Goal: Find specific page/section: Find specific page/section

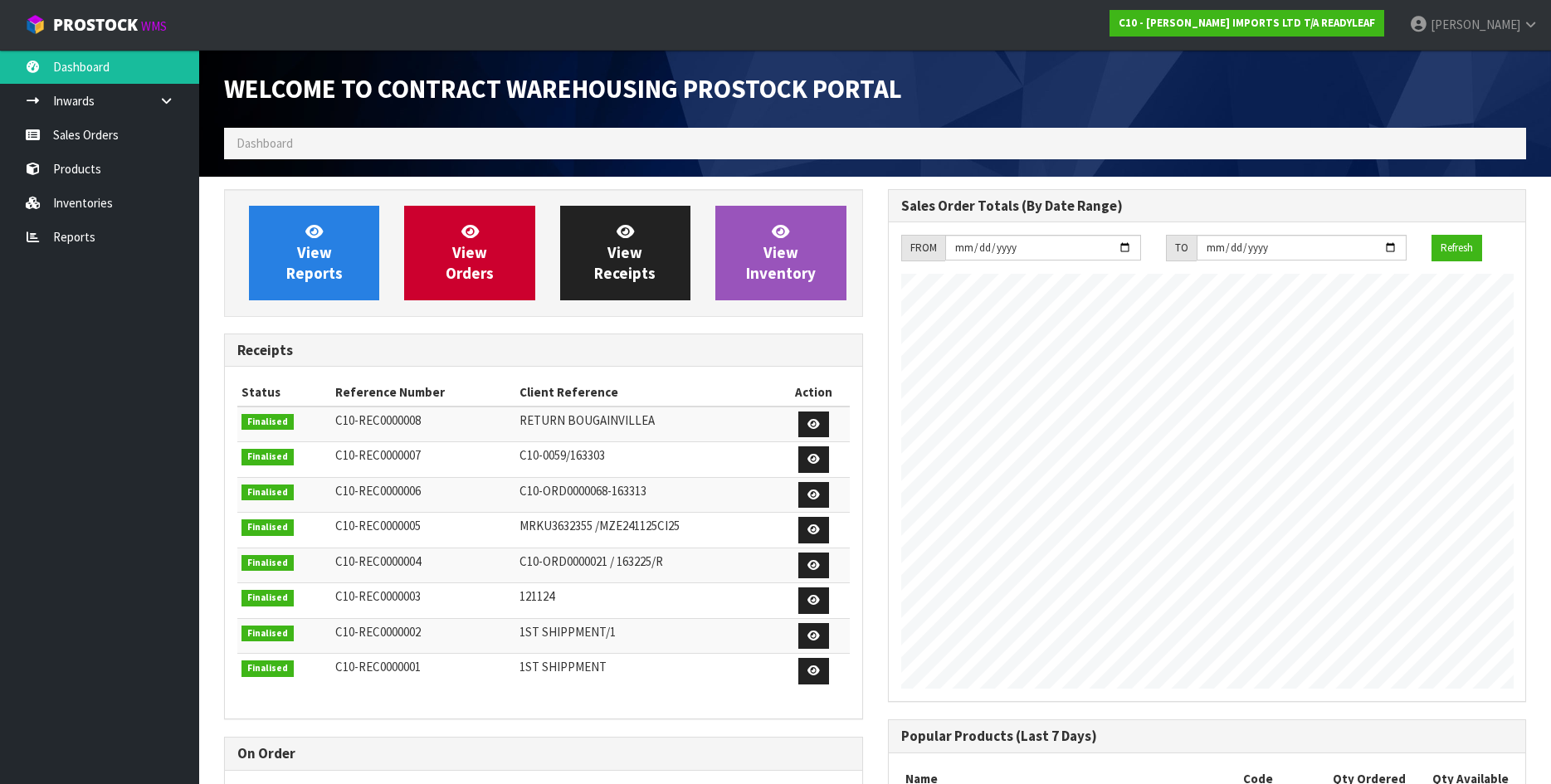
scroll to position [841, 664]
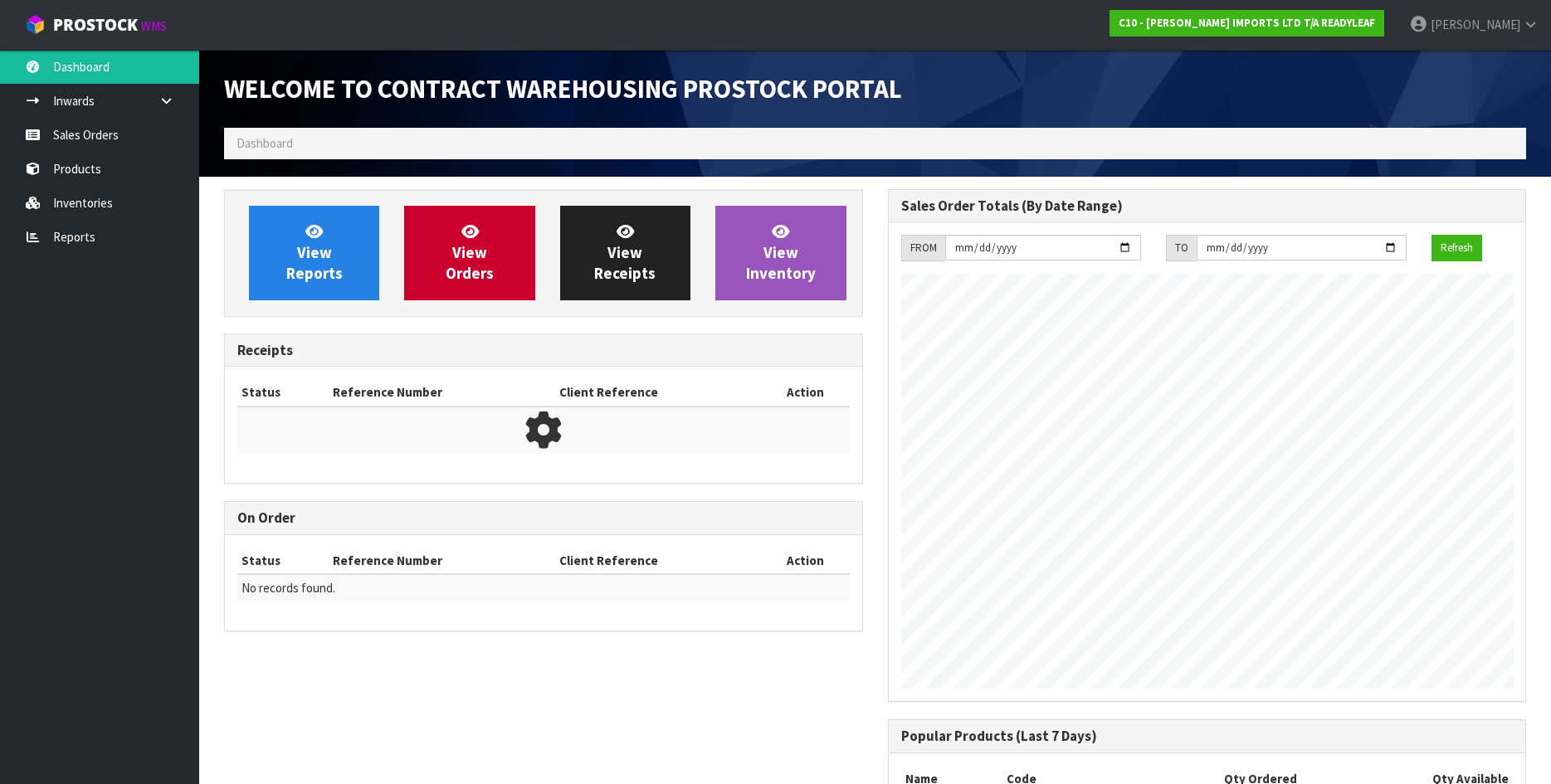
scroll to position [813, 664]
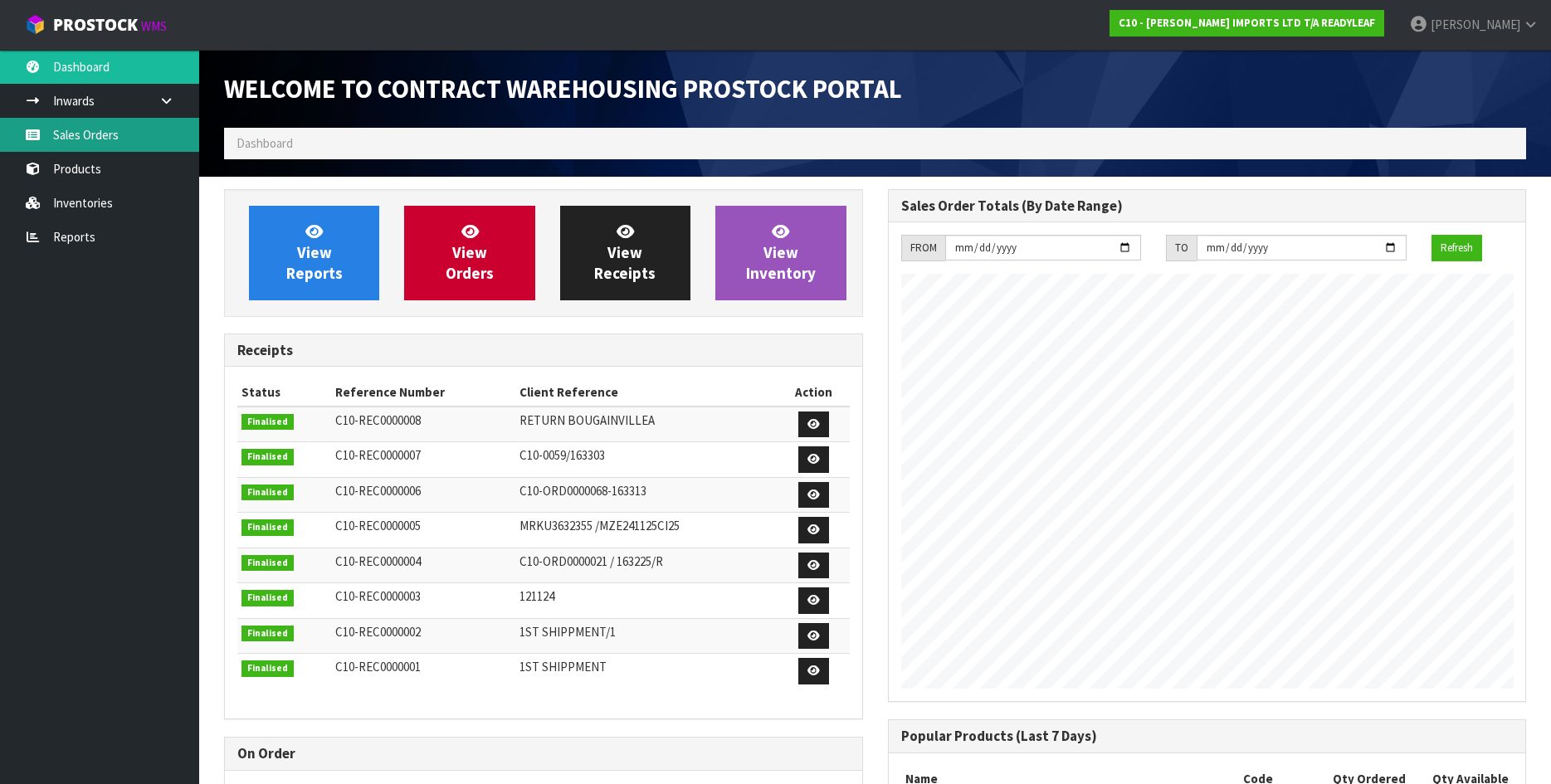
click at [88, 127] on link "Sales Orders" at bounding box center [99, 134] width 199 height 34
